Goal: Navigation & Orientation: Find specific page/section

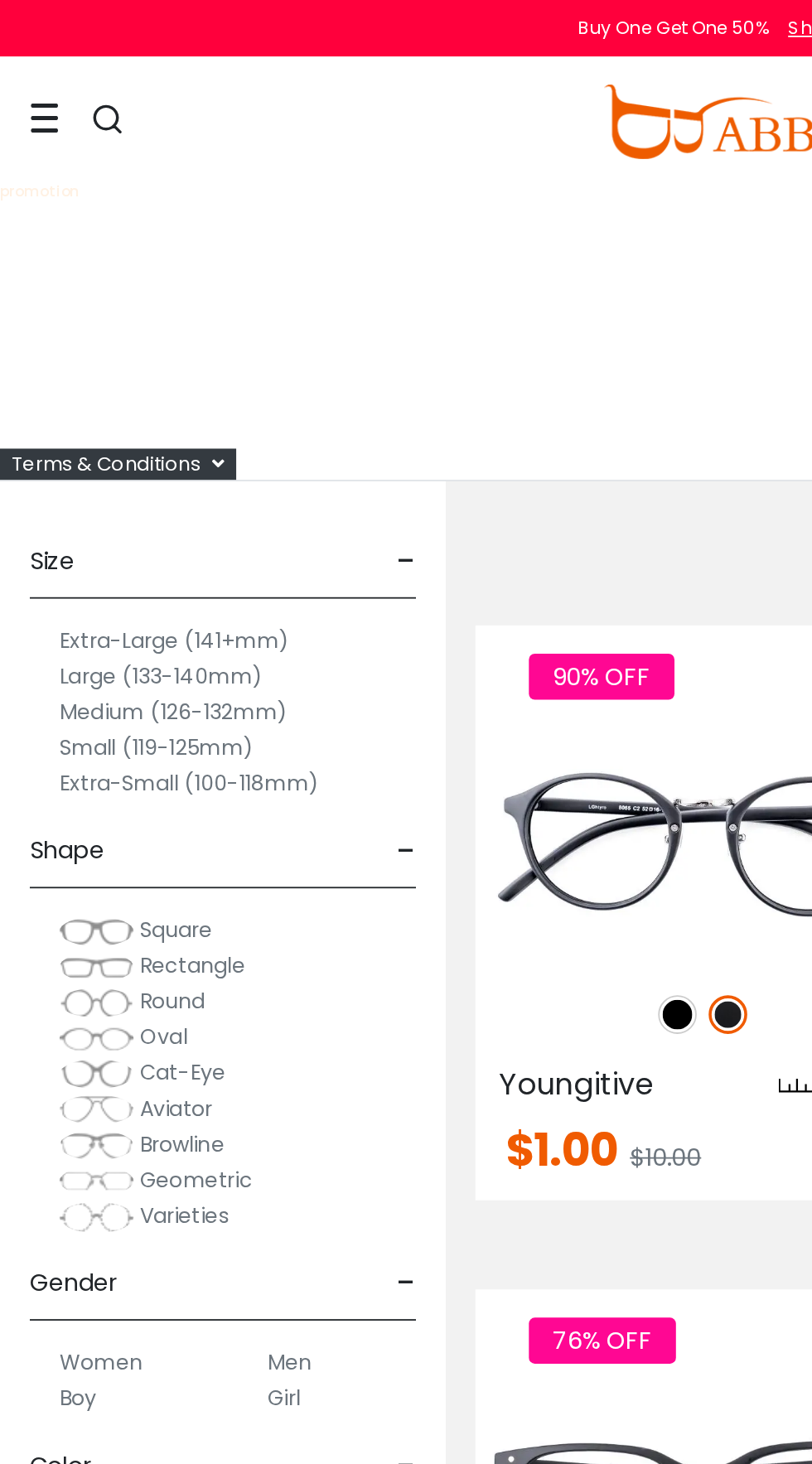
click at [19, 55] on div at bounding box center [25, 67] width 17 height 68
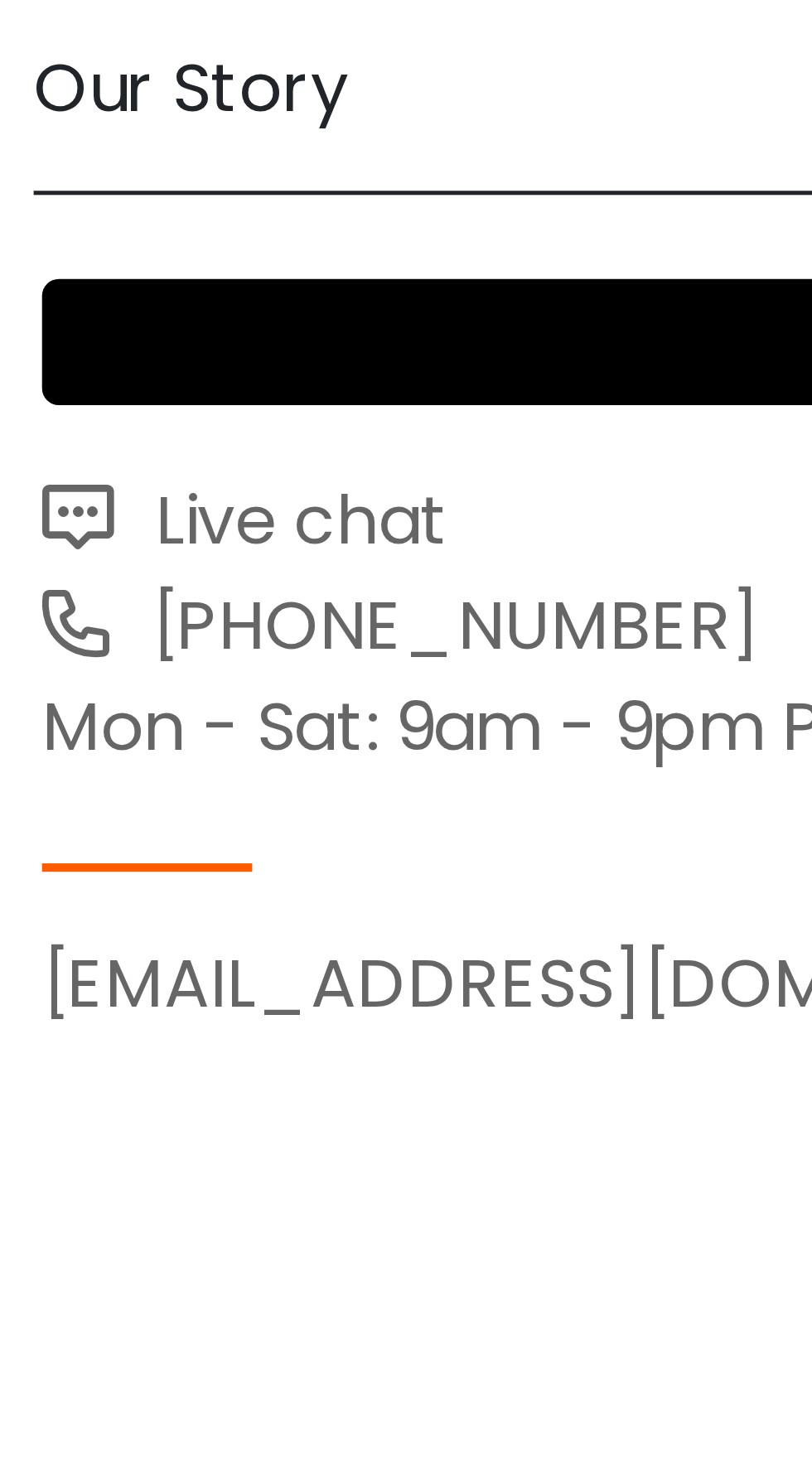
click at [74, 396] on span "Live chat" at bounding box center [57, 397] width 63 height 19
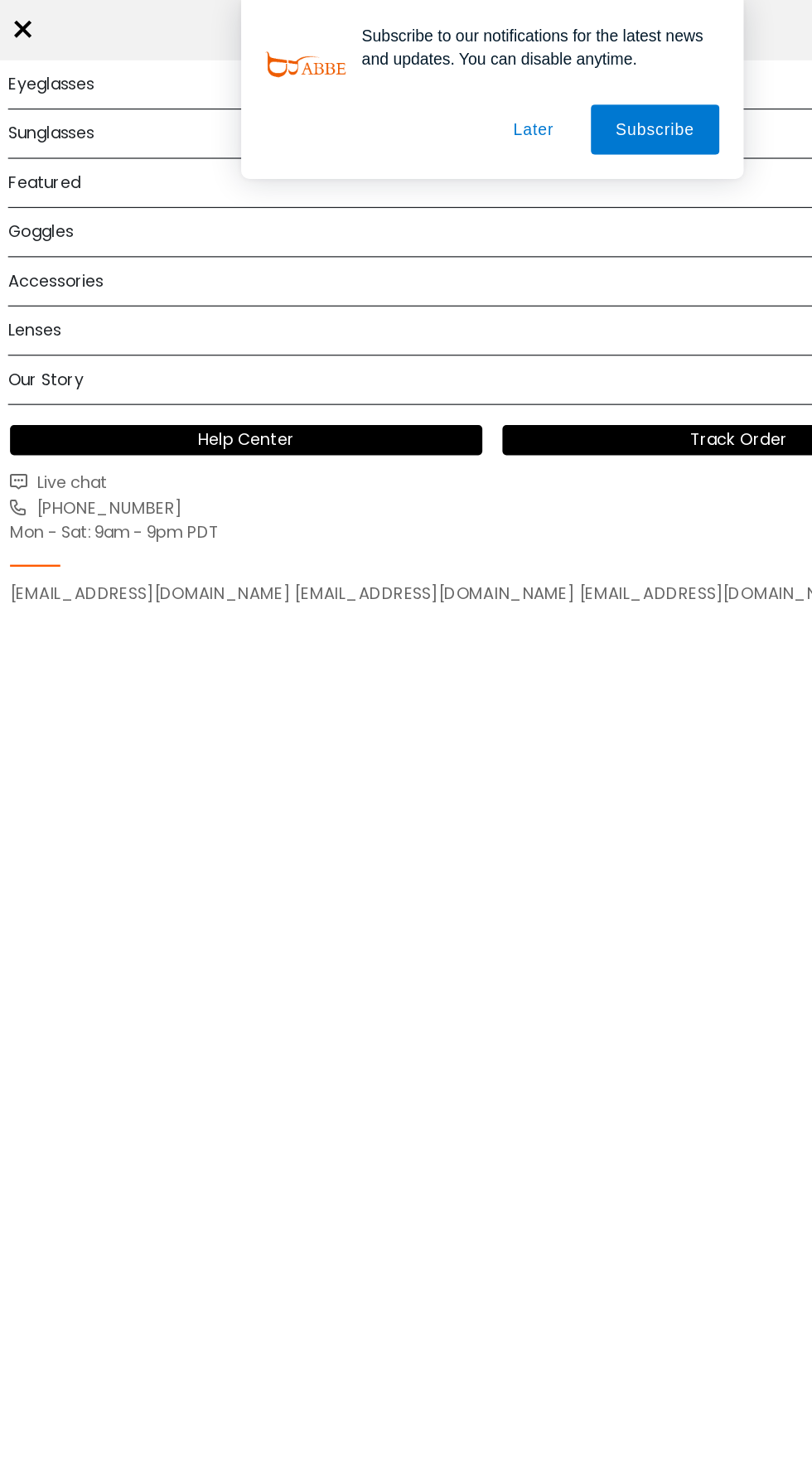
click at [444, 108] on button "Later" at bounding box center [439, 107] width 75 height 41
